Goal: Information Seeking & Learning: Understand process/instructions

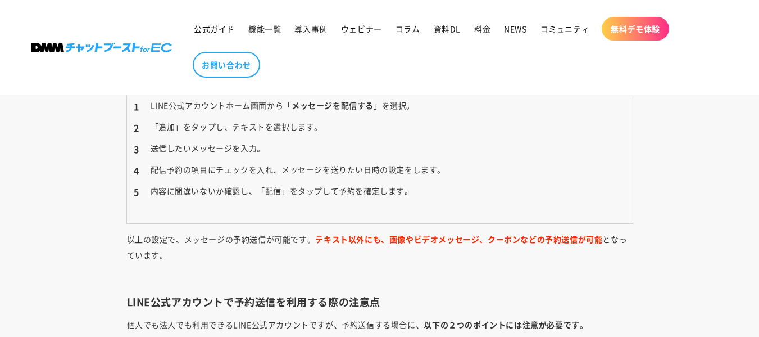
scroll to position [3920, 0]
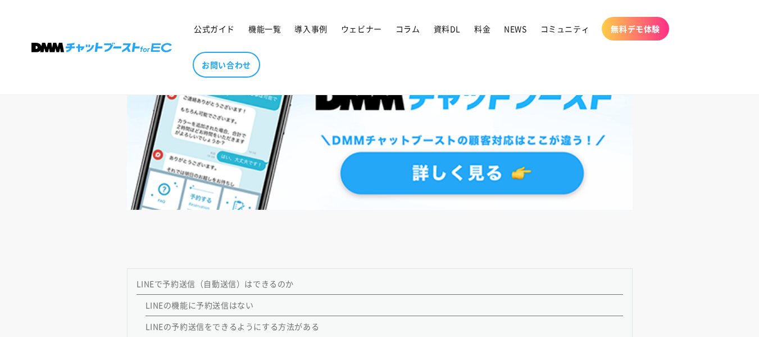
scroll to position [899, 0]
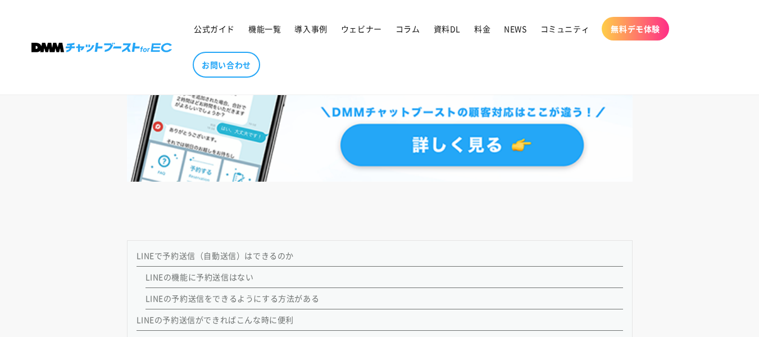
click at [224, 279] on link "LINEの機能に予約送信はない" at bounding box center [200, 276] width 108 height 11
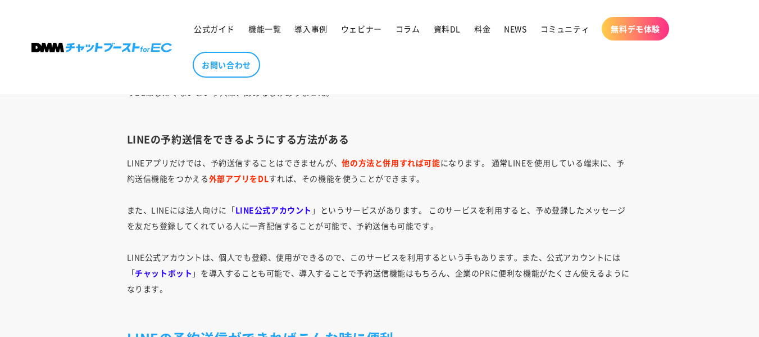
scroll to position [899, 0]
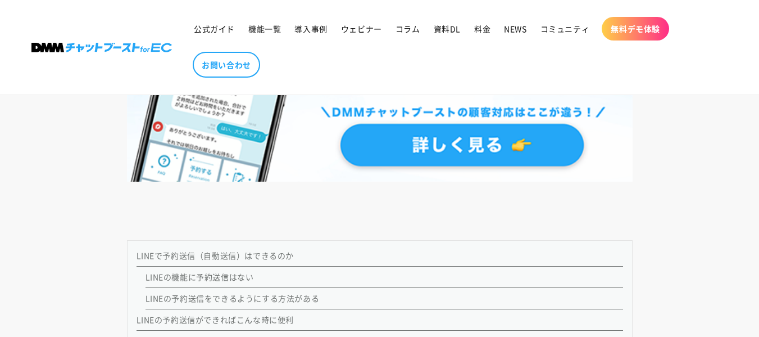
click at [265, 297] on link "LINEの予約送信をできるようにする方法がある" at bounding box center [233, 297] width 174 height 11
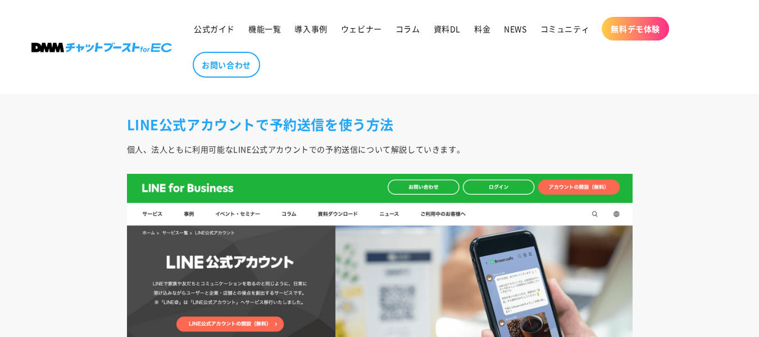
scroll to position [2542, 0]
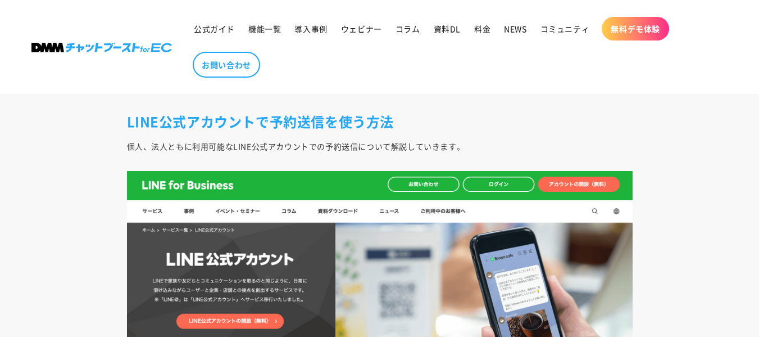
scroll to position [899, 0]
